Goal: Task Accomplishment & Management: Manage account settings

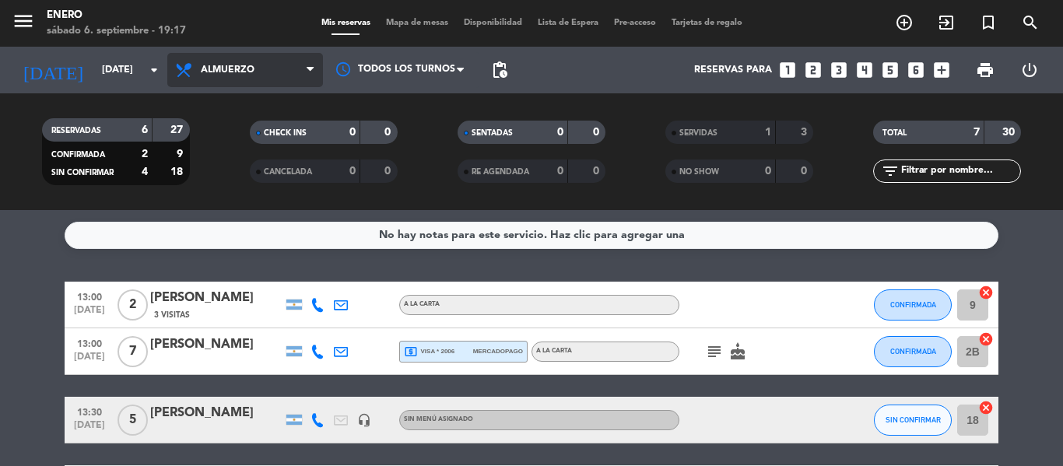
click at [309, 68] on icon at bounding box center [310, 70] width 7 height 12
click at [290, 170] on div "menu Enero [DATE] 6. septiembre - 19:17 Mis reservas Mapa de mesas Disponibilid…" at bounding box center [531, 105] width 1063 height 210
click at [309, 65] on icon at bounding box center [310, 70] width 7 height 12
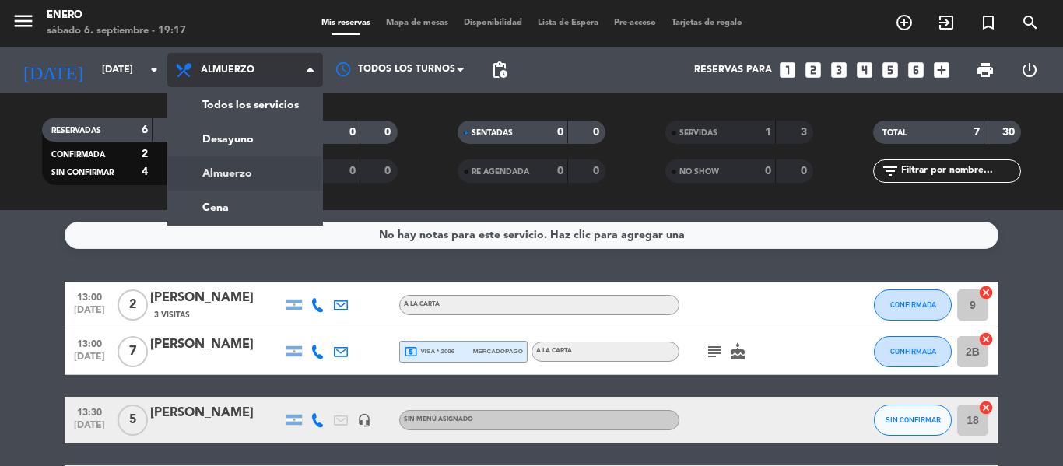
click at [257, 68] on span "Almuerzo" at bounding box center [245, 70] width 156 height 34
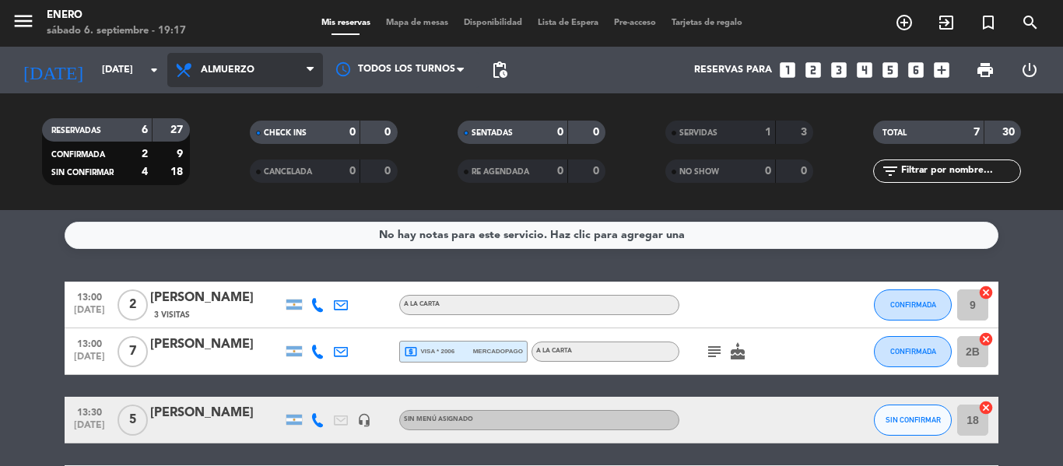
click at [315, 68] on span at bounding box center [315, 70] width 16 height 15
click at [272, 211] on ng-component "menu Enero [DATE] 6. septiembre - 19:17 Mis reservas Mapa de mesas Disponibilid…" at bounding box center [531, 233] width 1063 height 466
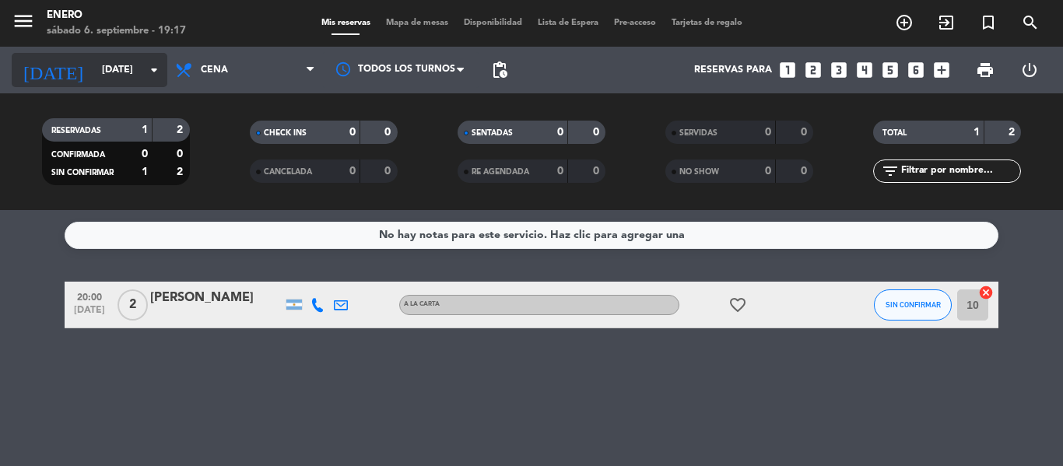
click at [110, 75] on input "[DATE]" at bounding box center [159, 70] width 131 height 26
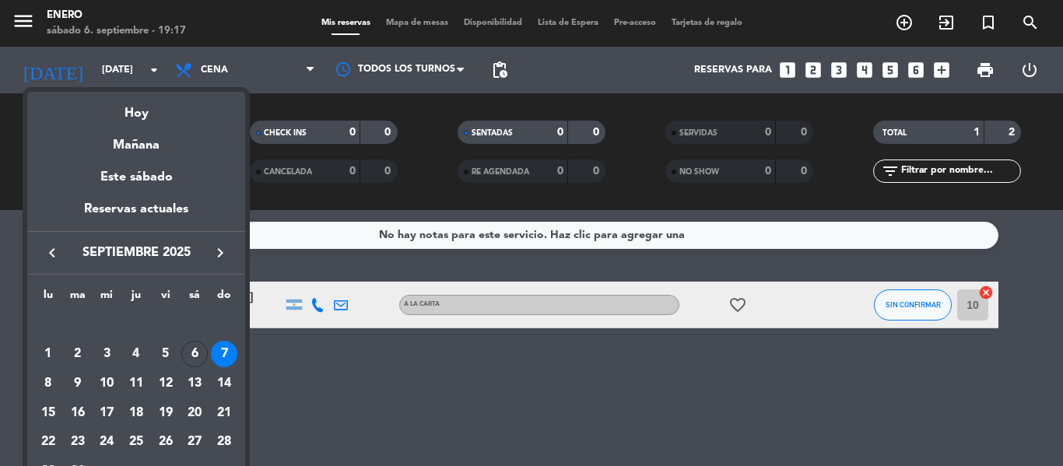
click at [233, 72] on div at bounding box center [531, 233] width 1063 height 466
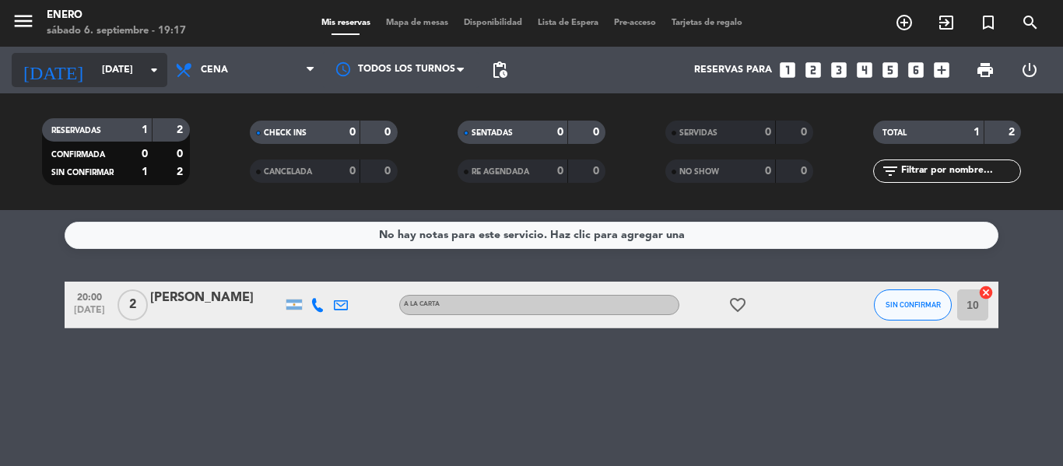
click at [159, 69] on icon "arrow_drop_down" at bounding box center [154, 70] width 19 height 19
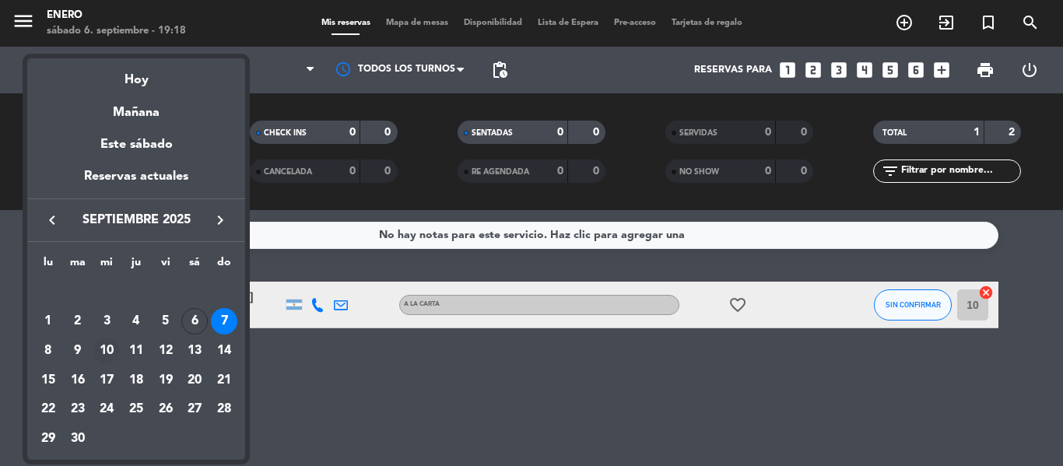
click at [111, 348] on div "10" at bounding box center [106, 351] width 26 height 26
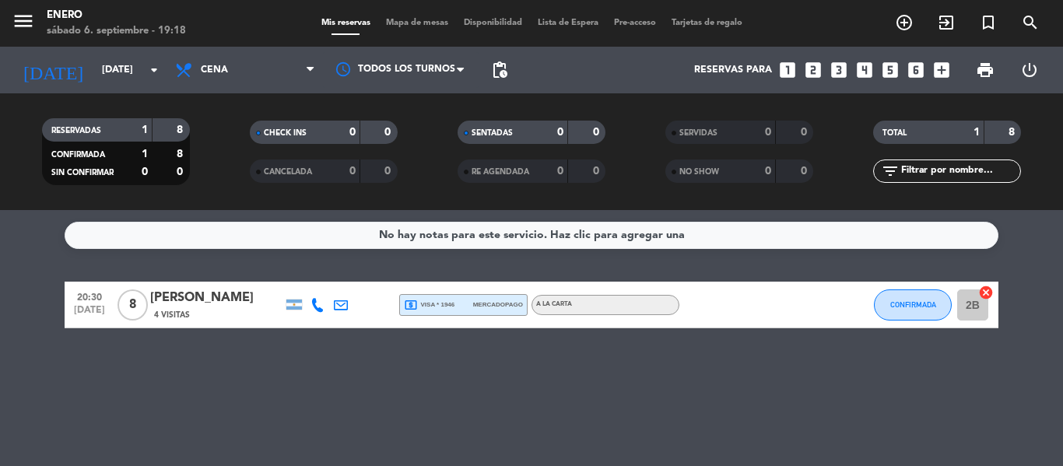
drag, startPoint x: 111, startPoint y: 348, endPoint x: 124, endPoint y: 113, distance: 235.3
click at [124, 113] on ng-component "menu Enero [DATE] 6. septiembre - 19:18 Mis reservas Mapa de mesas Disponibilid…" at bounding box center [531, 233] width 1063 height 466
click at [157, 70] on icon "arrow_drop_down" at bounding box center [154, 70] width 19 height 19
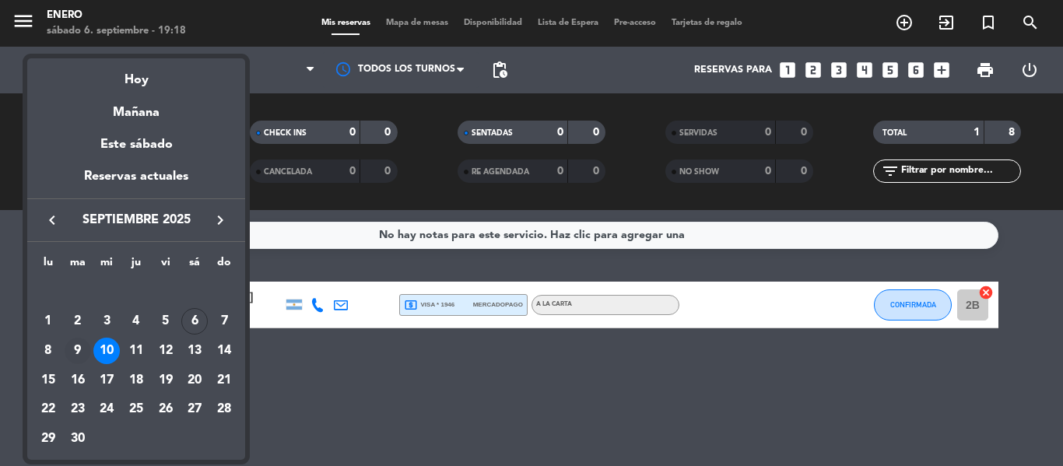
click at [76, 346] on div "9" at bounding box center [78, 351] width 26 height 26
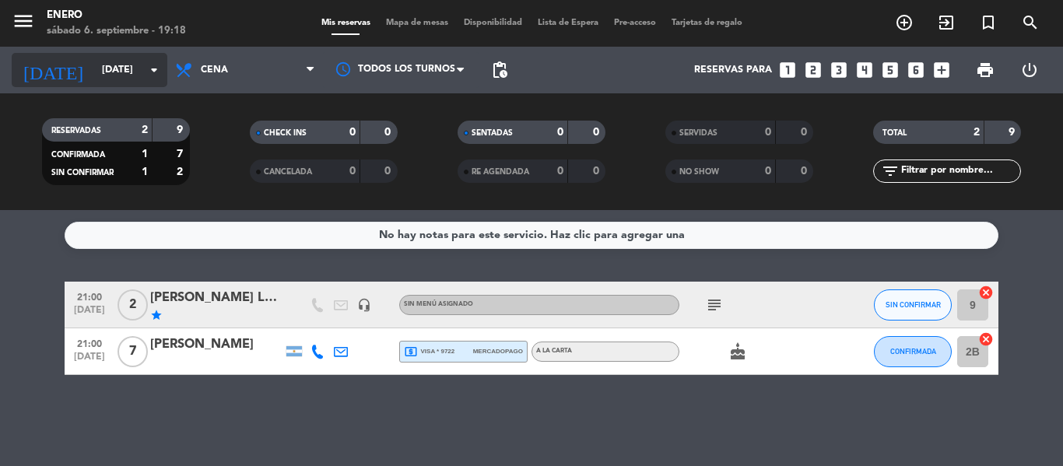
click at [102, 67] on input "[DATE]" at bounding box center [159, 70] width 131 height 26
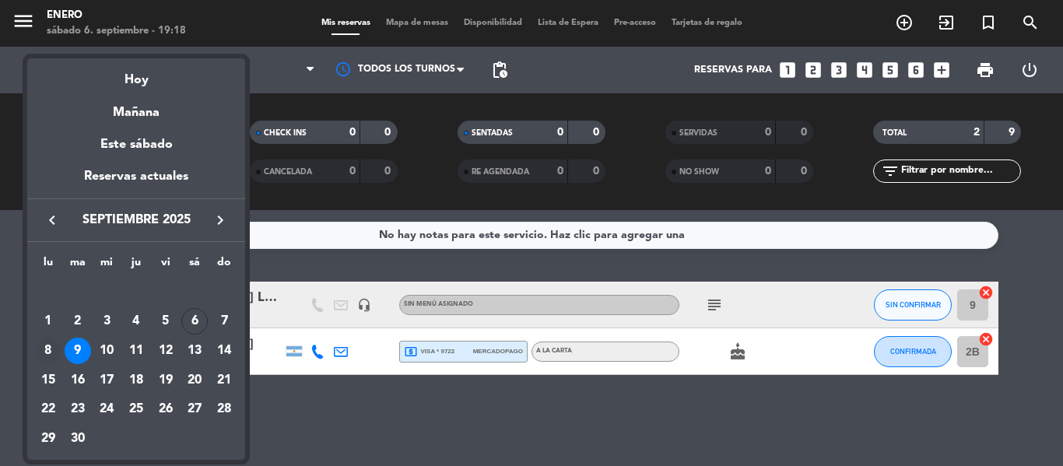
click at [43, 346] on div "8" at bounding box center [48, 351] width 26 height 26
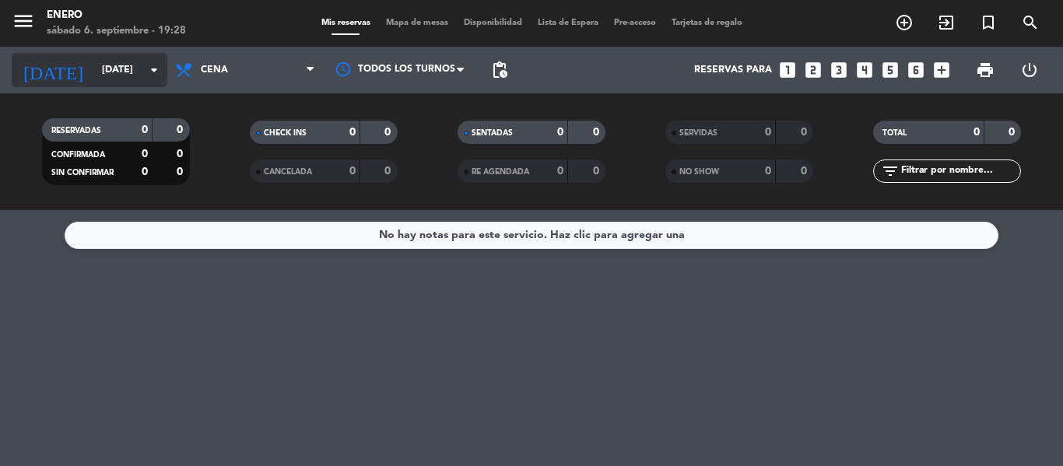
click at [156, 75] on icon "arrow_drop_down" at bounding box center [154, 70] width 19 height 19
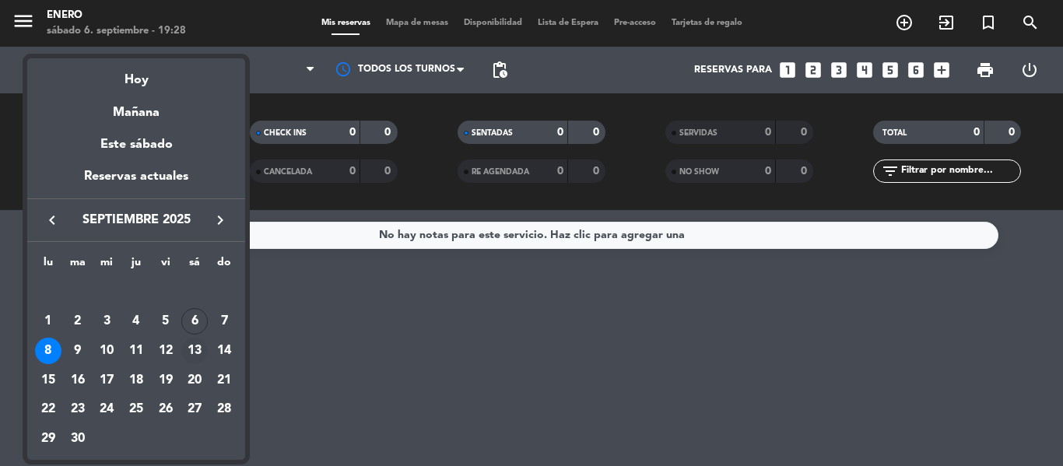
click at [198, 349] on div "13" at bounding box center [194, 351] width 26 height 26
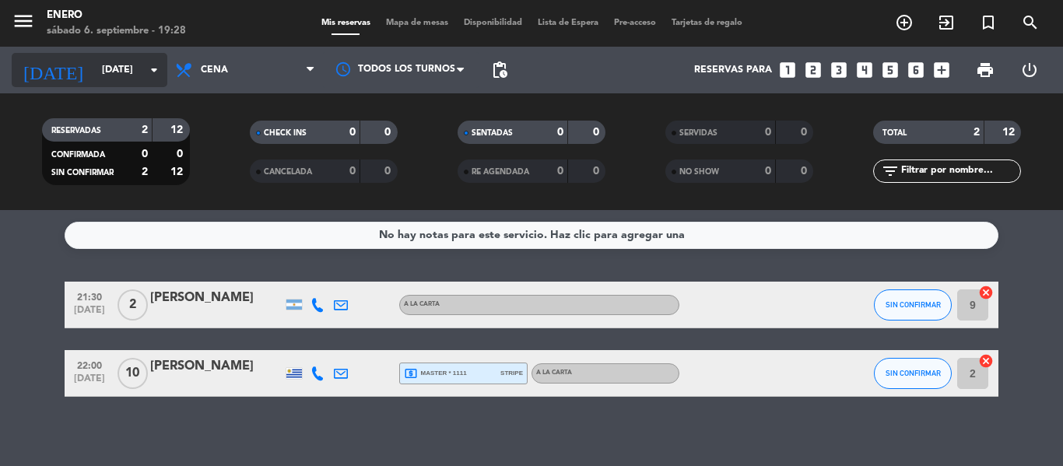
click at [142, 72] on input "[DATE]" at bounding box center [159, 70] width 131 height 26
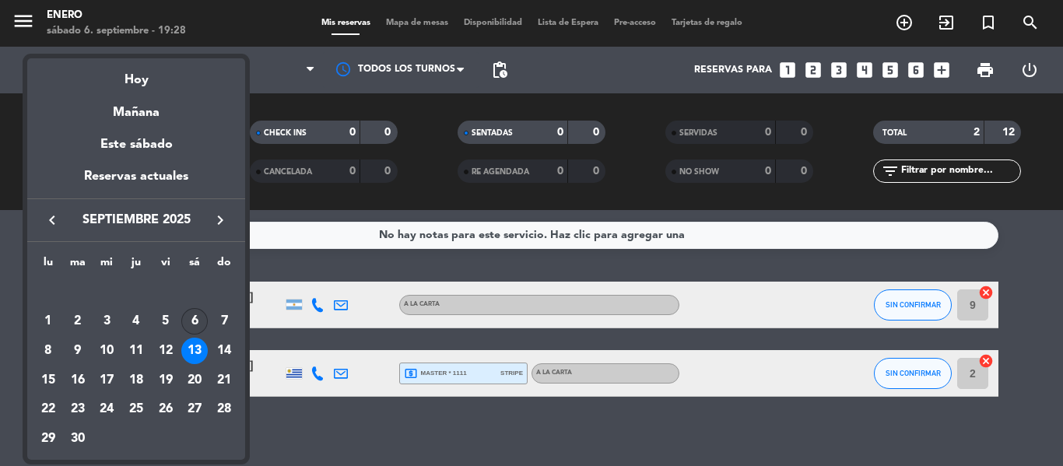
click at [197, 323] on div "6" at bounding box center [194, 321] width 26 height 26
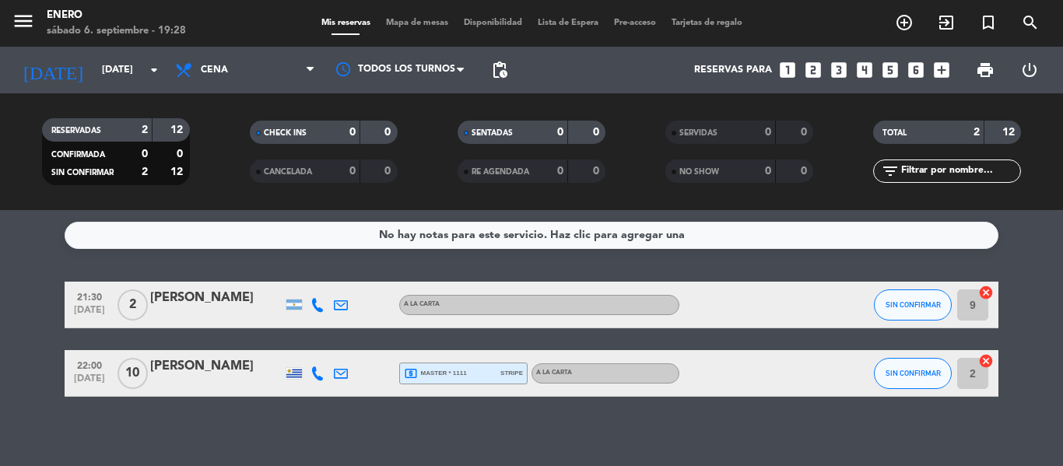
type input "[DATE]"
